Goal: Book appointment/travel/reservation

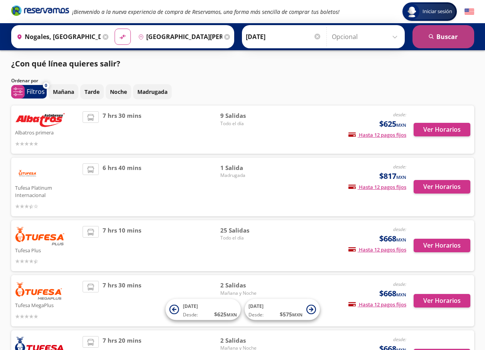
click at [429, 32] on button "search [GEOGRAPHIC_DATA]" at bounding box center [444, 36] width 62 height 23
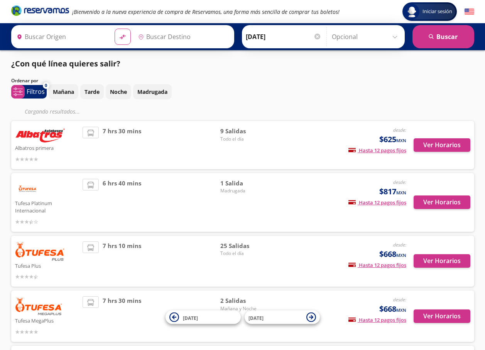
type input "Nogales, [GEOGRAPHIC_DATA]"
type input "[GEOGRAPHIC_DATA][PERSON_NAME], [GEOGRAPHIC_DATA]"
type input "Nogales, [GEOGRAPHIC_DATA]"
